Goal: Navigation & Orientation: Find specific page/section

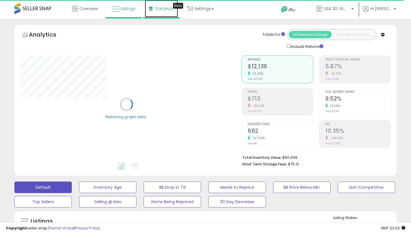
click at [164, 10] on span "DataHub" at bounding box center [164, 9] width 18 height 6
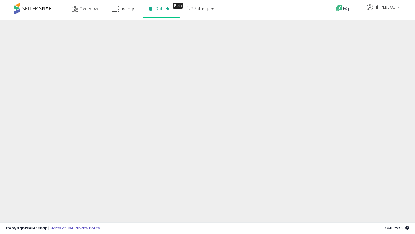
click at [403, 20] on div "Help Contact Support Search Knowledge Hub Request a Feature Hi Fatih" at bounding box center [338, 12] width 137 height 25
click at [48, 7] on span at bounding box center [32, 8] width 37 height 11
click at [77, 8] on icon at bounding box center [75, 9] width 6 height 6
